Goal: Find specific page/section: Find specific page/section

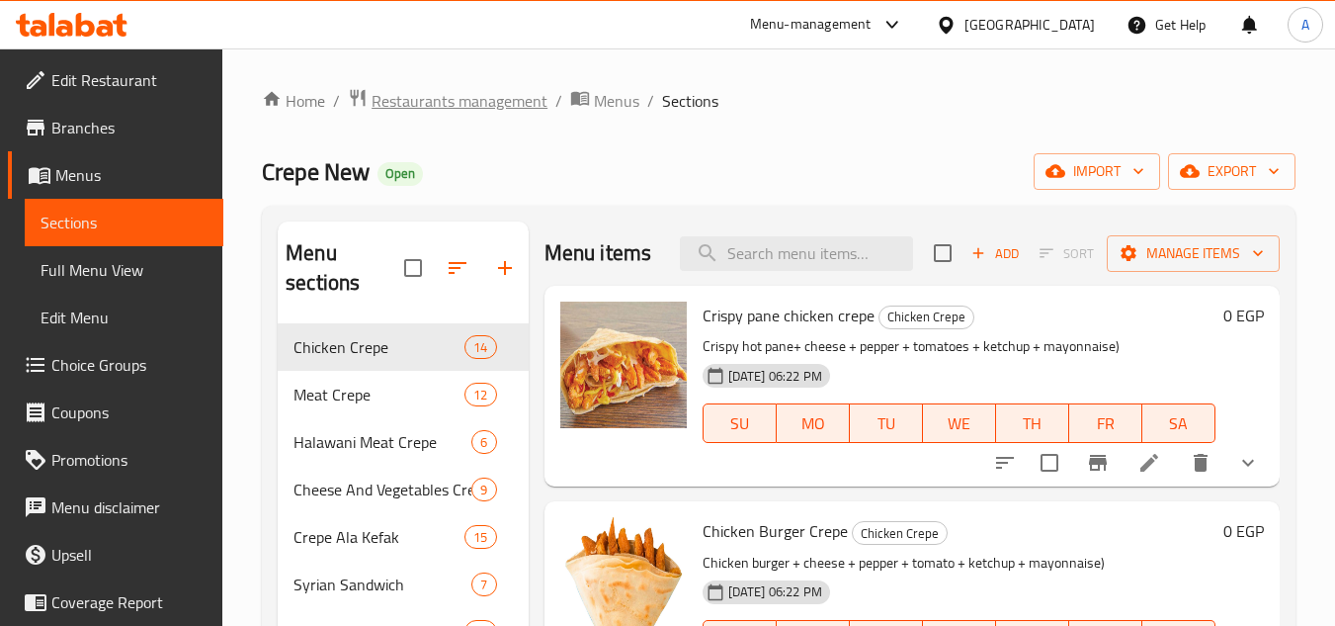
click at [469, 107] on span "Restaurants management" at bounding box center [460, 101] width 176 height 24
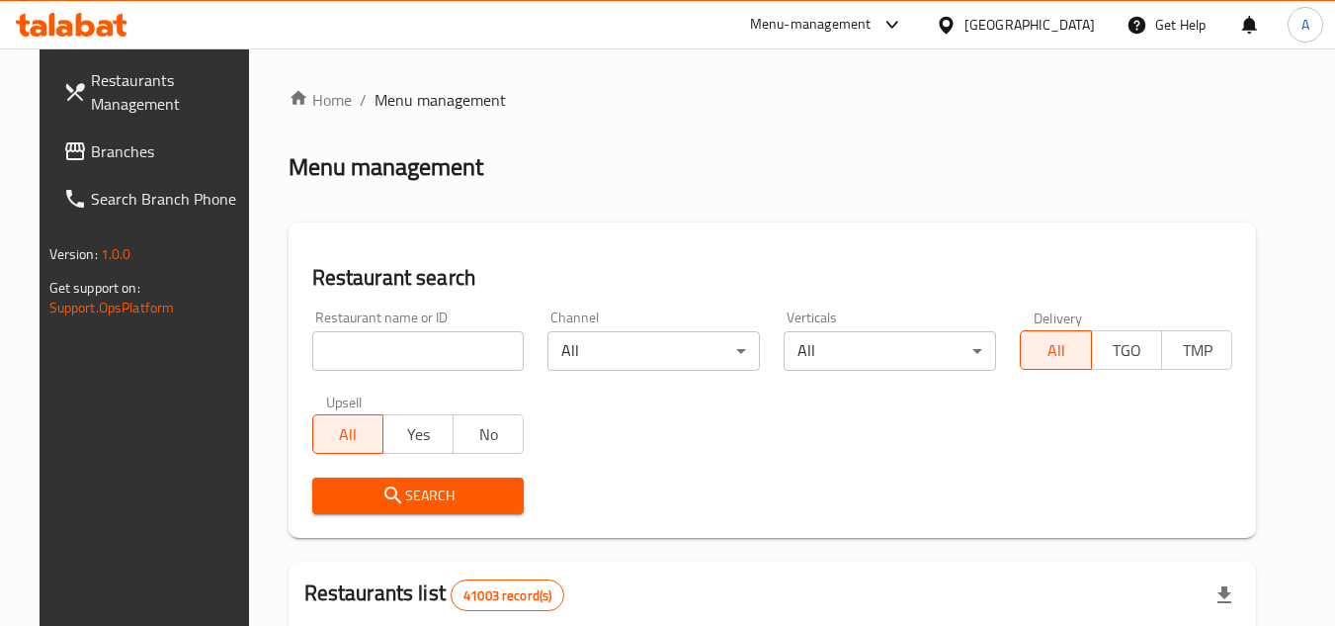
click at [350, 353] on input "search" at bounding box center [418, 351] width 213 height 40
paste input "685115"
type input "685115"
click button "Search" at bounding box center [418, 495] width 213 height 37
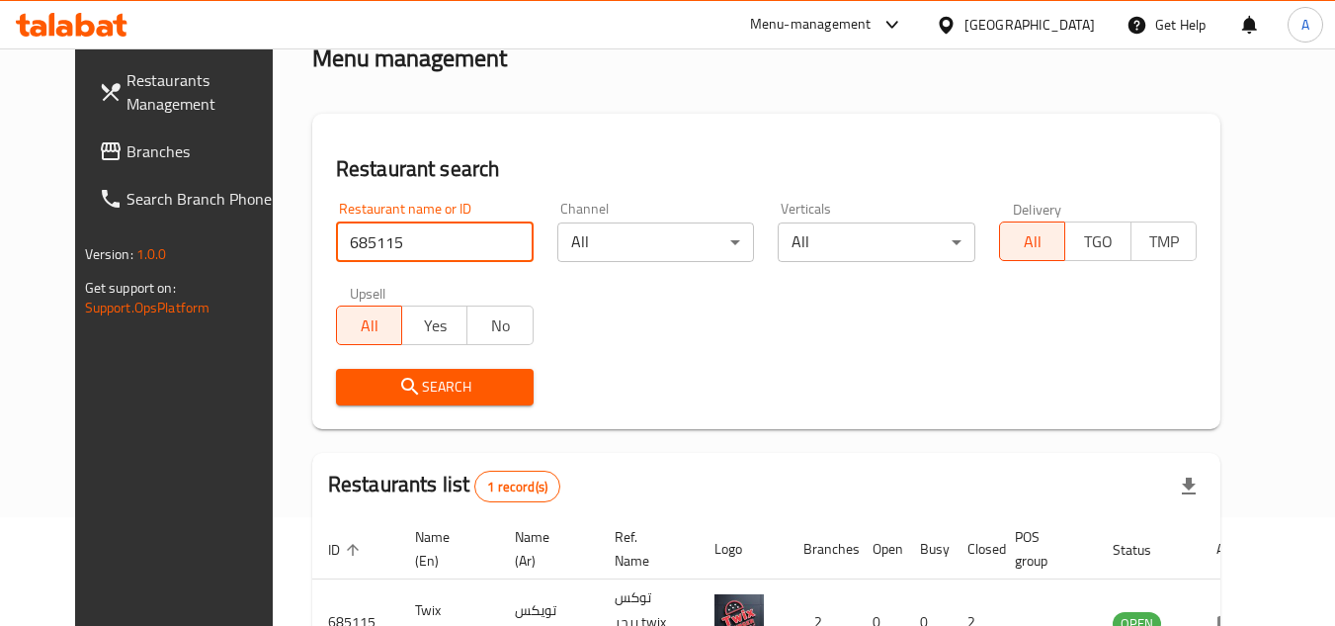
scroll to position [239, 0]
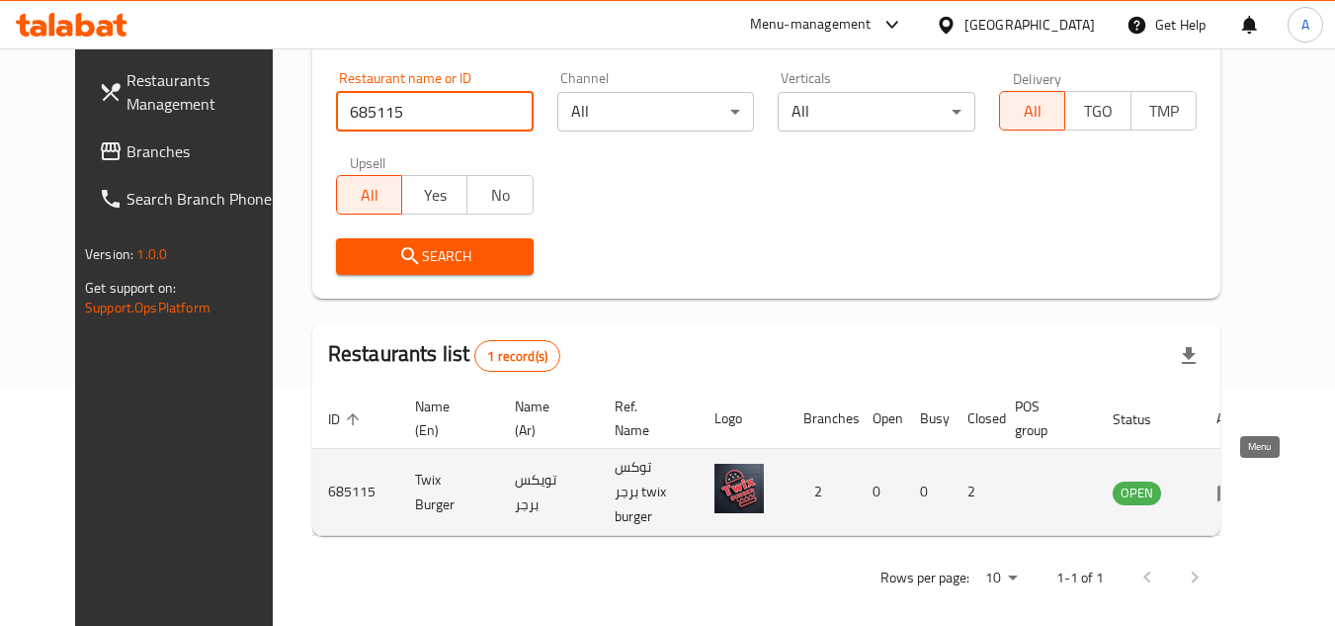
click at [1253, 480] on link "enhanced table" at bounding box center [1235, 492] width 37 height 24
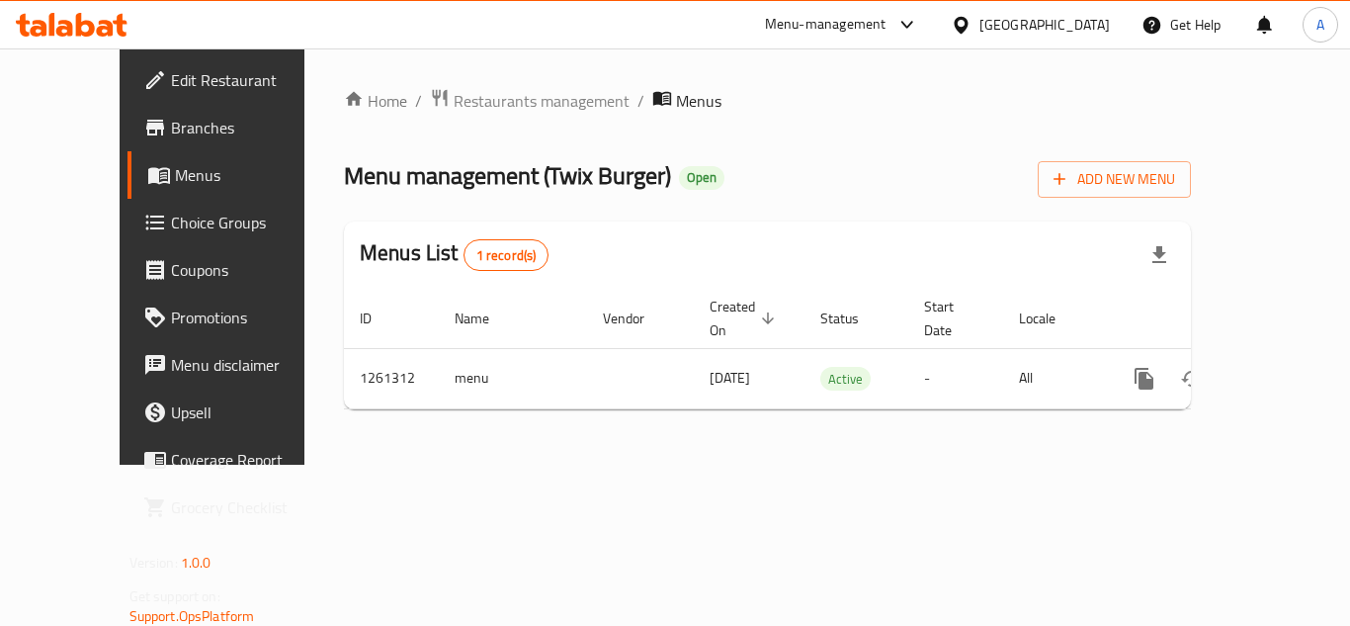
click at [143, 121] on icon at bounding box center [155, 128] width 24 height 24
